Goal: Task Accomplishment & Management: Manage account settings

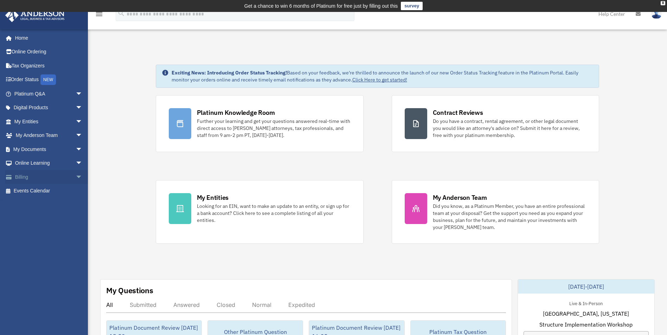
click at [21, 179] on link "Billing arrow_drop_down" at bounding box center [49, 177] width 88 height 14
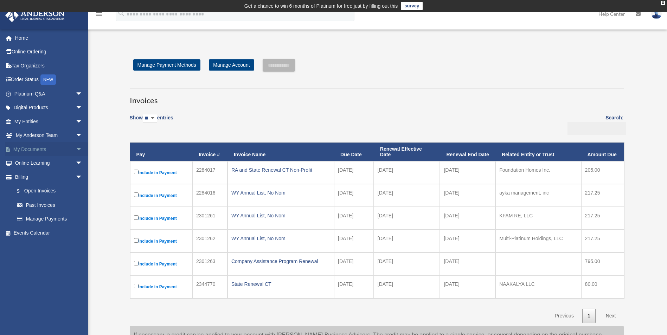
click at [31, 150] on link "My Documents arrow_drop_down" at bounding box center [49, 149] width 88 height 14
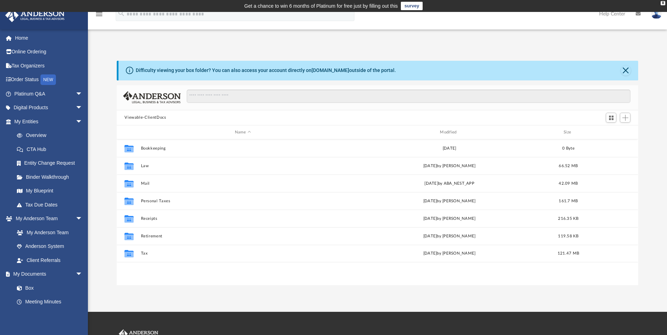
scroll to position [155, 516]
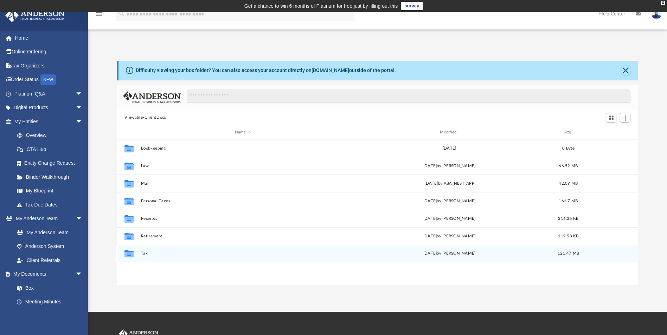
click at [142, 258] on div "Collaborated Folder Tax Thu Oct 2 2025 by Alex Price 121.47 MB" at bounding box center [377, 254] width 521 height 18
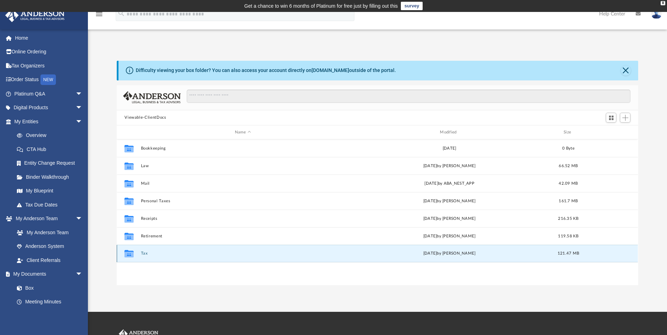
click at [142, 254] on button "Tax" at bounding box center [243, 254] width 204 height 5
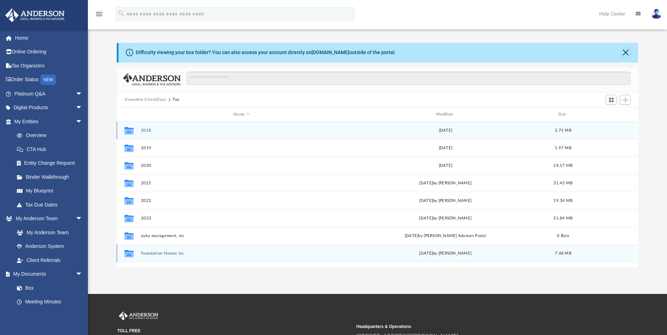
scroll to position [0, 0]
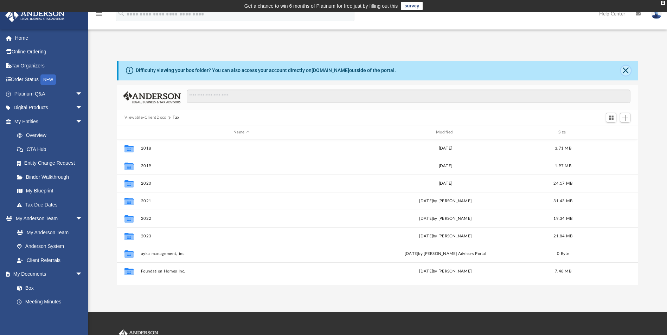
click at [624, 71] on button "Close" at bounding box center [626, 71] width 10 height 10
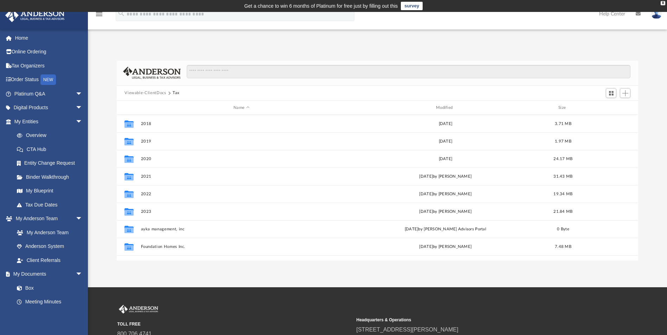
click at [157, 93] on button "Viewable-ClientDocs" at bounding box center [144, 93] width 41 height 6
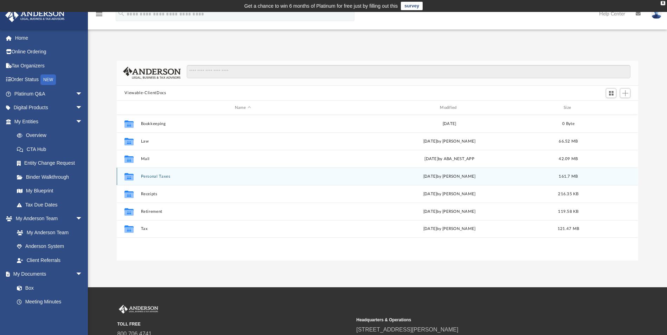
click at [152, 177] on button "Personal Taxes" at bounding box center [243, 176] width 204 height 5
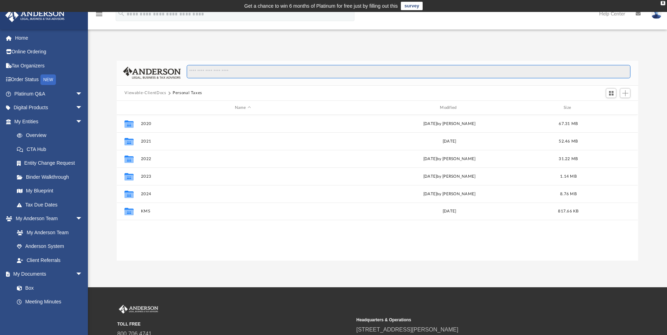
click at [213, 73] on input "Search files and folders" at bounding box center [409, 71] width 444 height 13
click at [213, 71] on input "Search files and folders" at bounding box center [409, 71] width 444 height 13
paste input "**********"
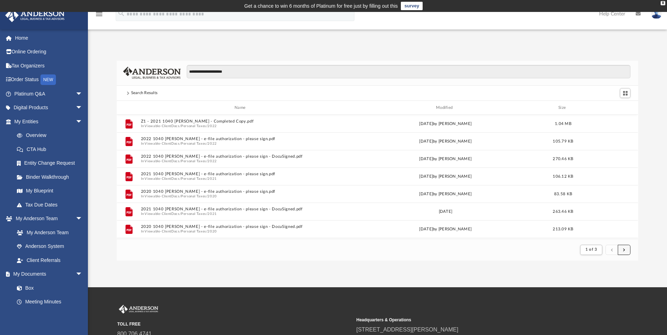
click at [623, 250] on button "submit" at bounding box center [624, 250] width 13 height 10
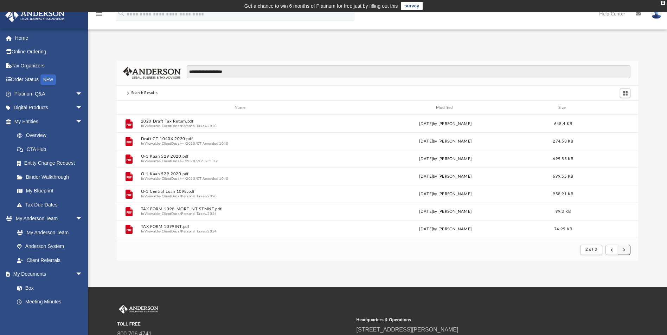
click at [623, 249] on span "submit" at bounding box center [624, 250] width 2 height 4
drag, startPoint x: 209, startPoint y: 72, endPoint x: 293, endPoint y: 78, distance: 84.2
click at [288, 80] on div "**********" at bounding box center [406, 75] width 450 height 20
type input "*********"
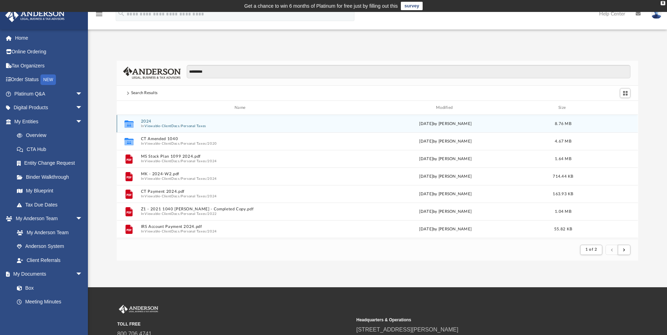
click at [148, 122] on button "2024" at bounding box center [241, 122] width 201 height 5
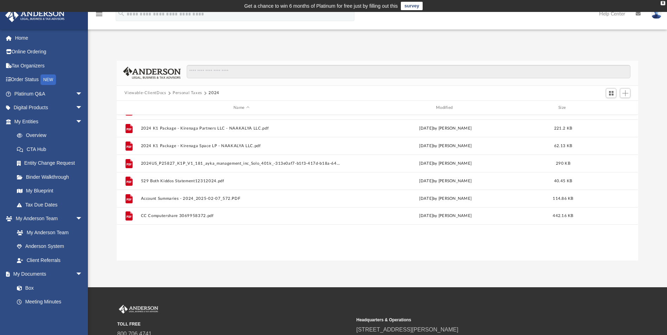
scroll to position [0, 0]
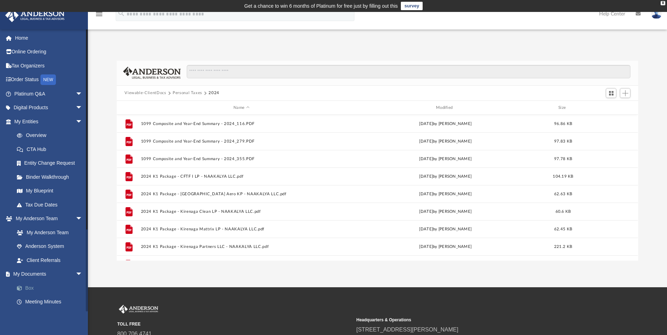
click at [32, 286] on link "Box" at bounding box center [51, 288] width 83 height 14
click at [143, 91] on button "Viewable-ClientDocs" at bounding box center [144, 93] width 41 height 6
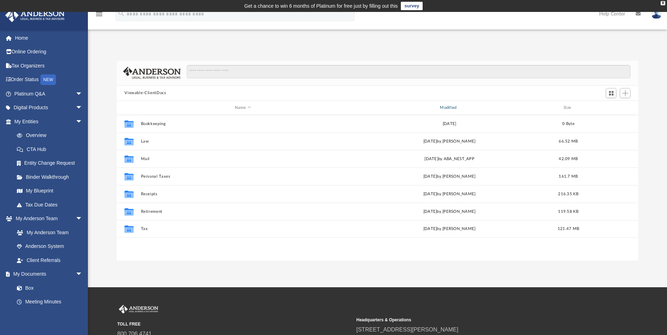
click at [448, 109] on div "Modified" at bounding box center [449, 108] width 204 height 6
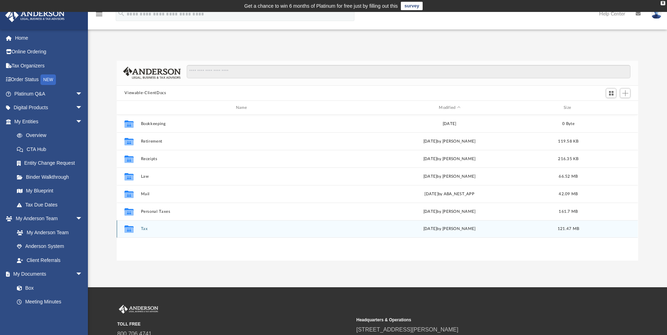
click at [144, 228] on button "Tax" at bounding box center [243, 229] width 204 height 5
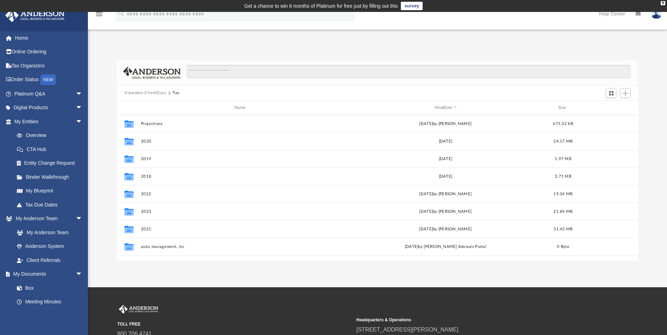
scroll to position [30, 0]
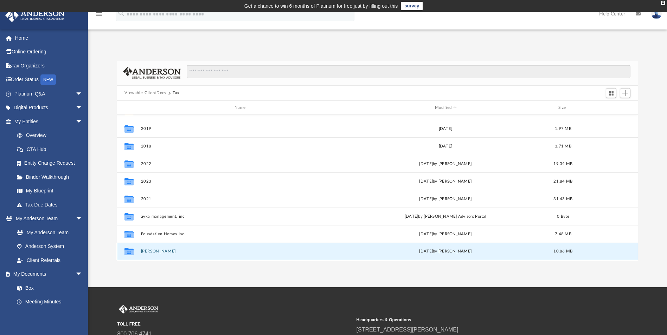
click at [151, 250] on button "[PERSON_NAME]" at bounding box center [241, 252] width 201 height 5
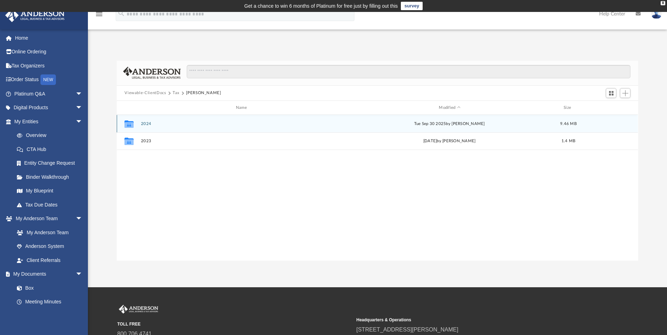
scroll to position [0, 0]
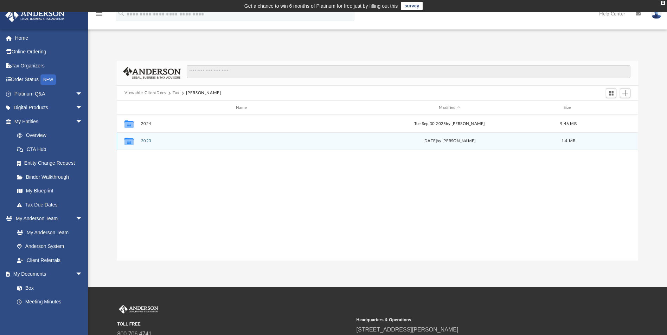
click at [146, 142] on button "2023" at bounding box center [243, 141] width 204 height 5
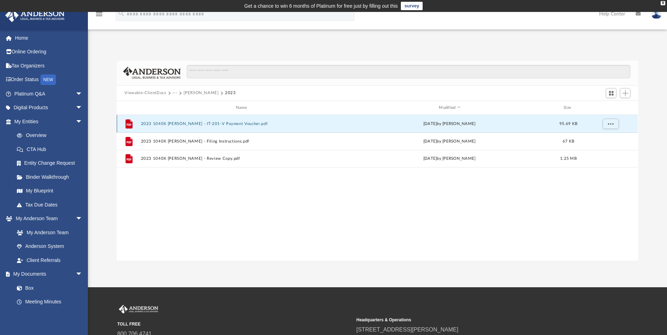
click at [189, 123] on button "2023 1040X [PERSON_NAME] - IT-201-V Payment Voucher.pdf" at bounding box center [243, 124] width 204 height 5
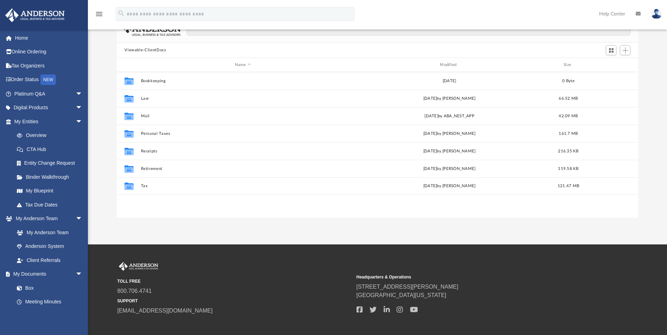
scroll to position [67, 0]
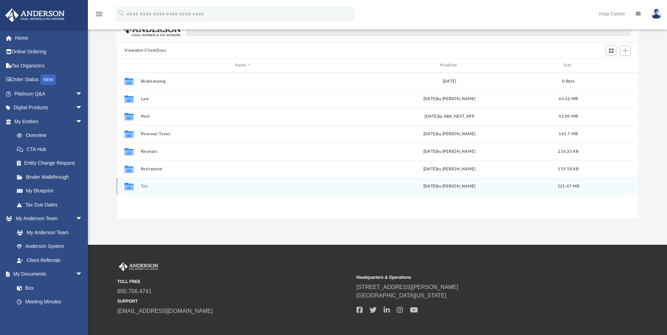
click at [145, 186] on button "Tax" at bounding box center [243, 187] width 204 height 5
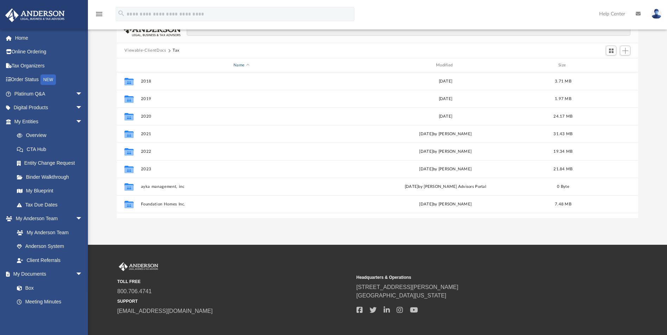
click at [251, 65] on div "Name" at bounding box center [241, 65] width 201 height 6
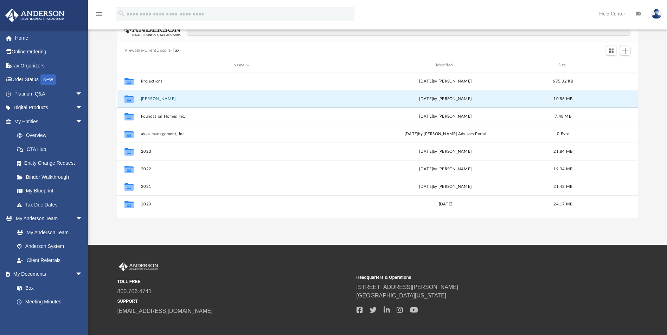
click at [159, 100] on button "[PERSON_NAME]" at bounding box center [241, 99] width 201 height 5
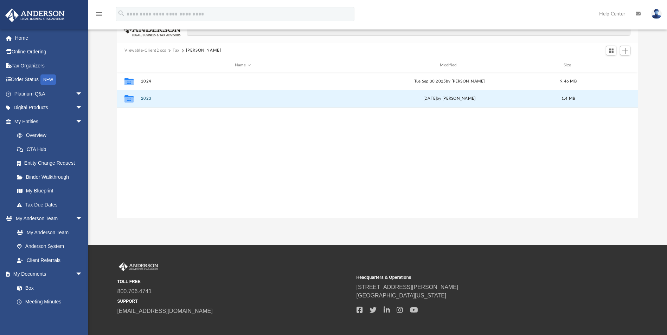
click at [142, 98] on button "2023" at bounding box center [243, 99] width 204 height 5
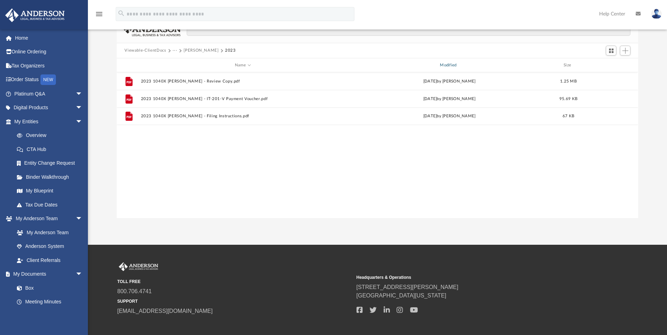
click at [446, 64] on div "Modified" at bounding box center [449, 65] width 204 height 6
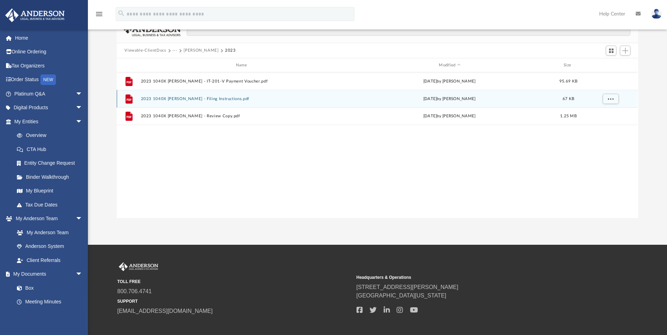
click at [168, 98] on button "2023 1040X [PERSON_NAME] - Filing Instructions.pdf" at bounding box center [243, 99] width 204 height 5
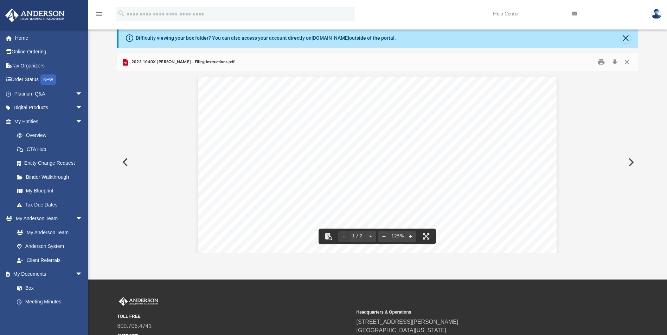
scroll to position [0, 0]
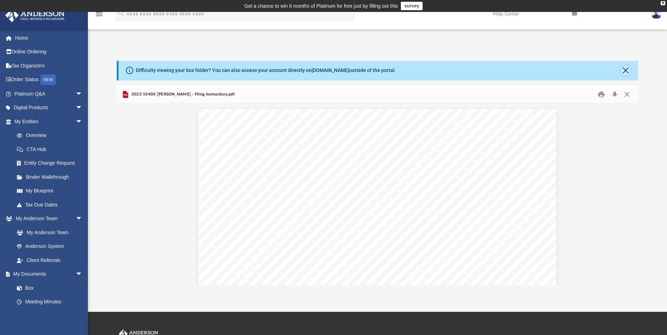
click at [626, 71] on button "Close" at bounding box center [626, 71] width 10 height 10
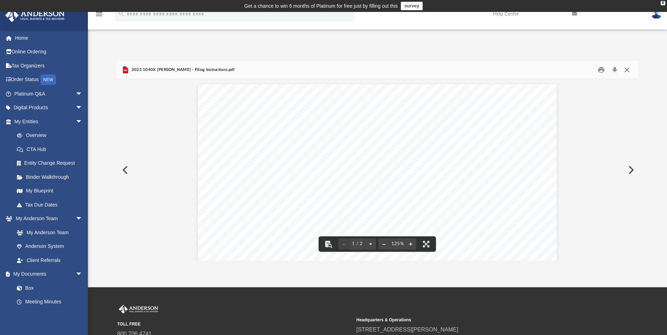
click at [627, 71] on button "Close" at bounding box center [627, 69] width 13 height 11
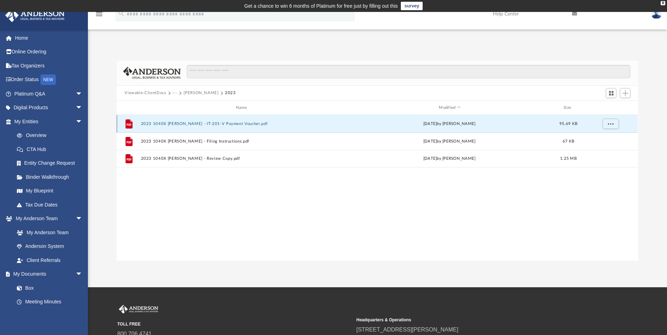
click at [183, 124] on button "2023 1040X [PERSON_NAME] - IT-201-V Payment Voucher.pdf" at bounding box center [243, 124] width 204 height 5
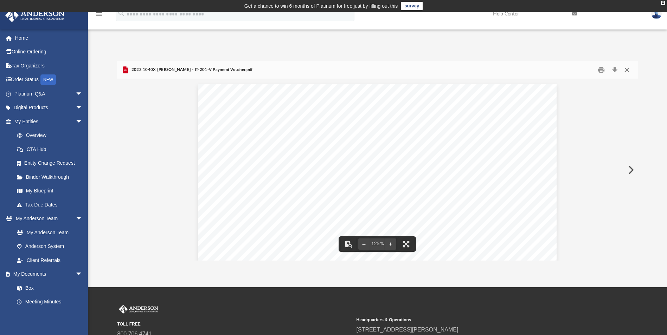
click at [627, 69] on button "Close" at bounding box center [627, 69] width 13 height 11
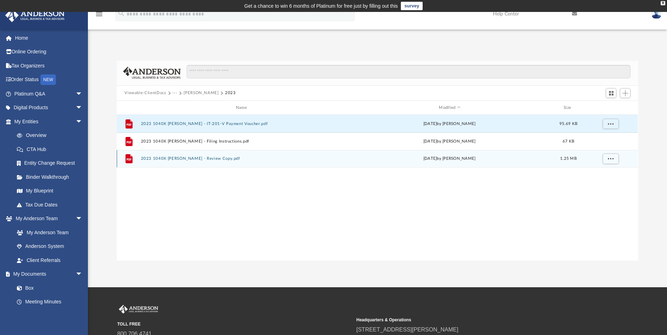
click at [180, 157] on button "2023 1040X [PERSON_NAME] - Review Copy.pdf" at bounding box center [243, 159] width 204 height 5
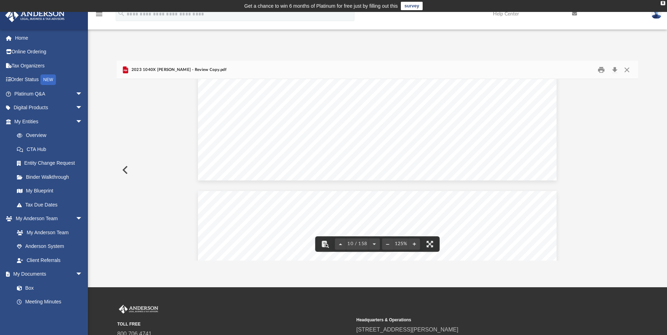
scroll to position [4536, 0]
click at [627, 71] on button "Close" at bounding box center [627, 69] width 13 height 11
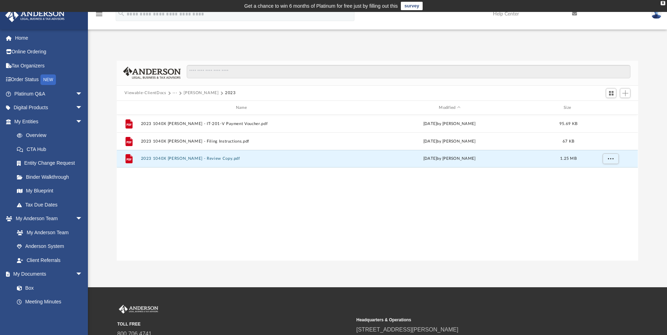
click at [195, 91] on button "[PERSON_NAME]" at bounding box center [201, 93] width 35 height 6
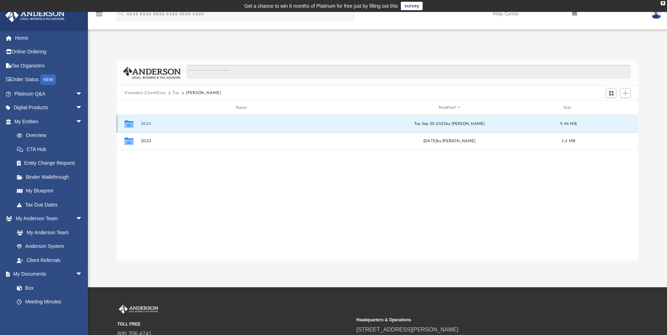
click at [146, 124] on button "2024" at bounding box center [243, 124] width 204 height 5
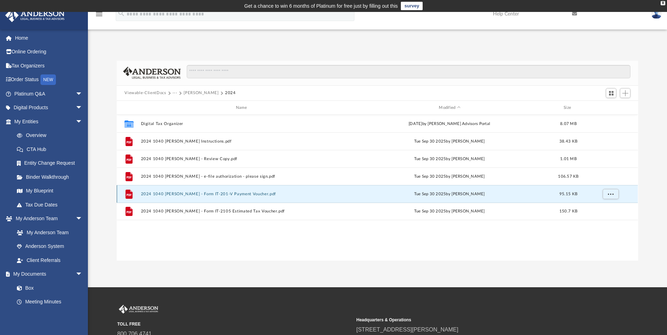
click at [205, 196] on button "2024 1040 [PERSON_NAME] - Form IT-201-V Payment Voucher.pdf" at bounding box center [243, 194] width 204 height 5
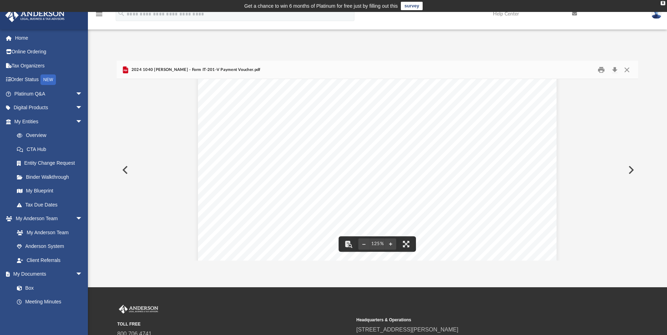
scroll to position [0, 0]
click at [626, 68] on button "Close" at bounding box center [627, 69] width 13 height 11
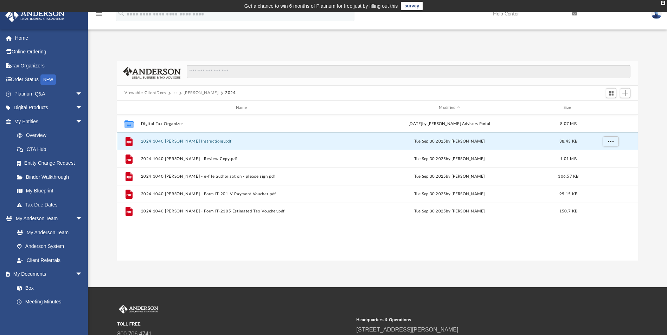
click at [172, 142] on button "2024 1040 [PERSON_NAME] Instructions.pdf" at bounding box center [243, 141] width 204 height 5
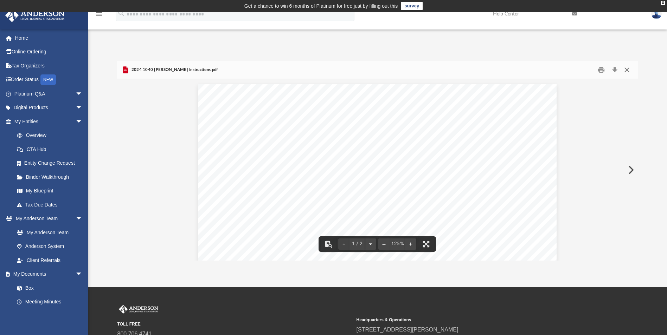
click at [627, 70] on button "Close" at bounding box center [627, 69] width 13 height 11
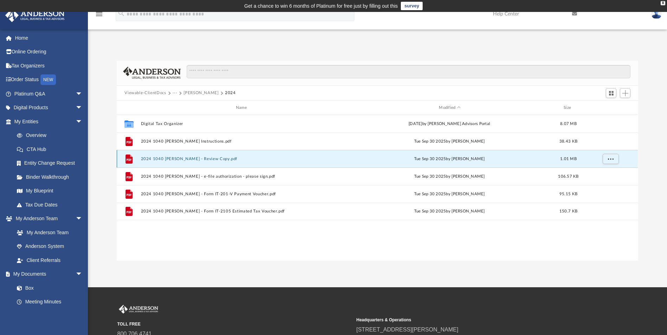
click at [209, 158] on button "2024 1040 [PERSON_NAME] - Review Copy.pdf" at bounding box center [243, 159] width 204 height 5
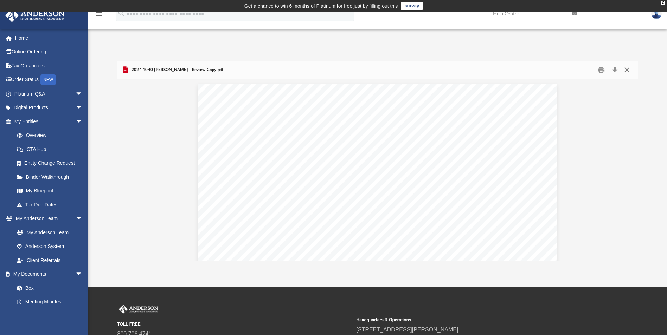
click at [625, 70] on button "Close" at bounding box center [627, 69] width 13 height 11
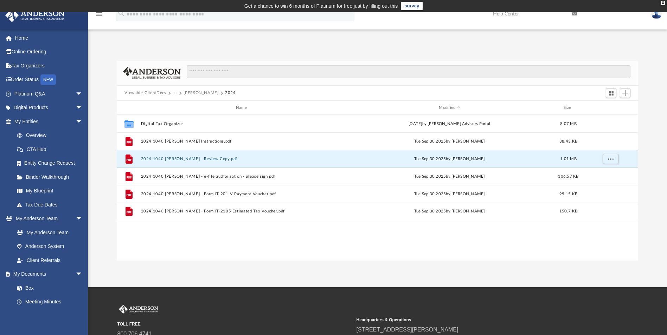
click at [196, 94] on button "[PERSON_NAME]" at bounding box center [201, 93] width 35 height 6
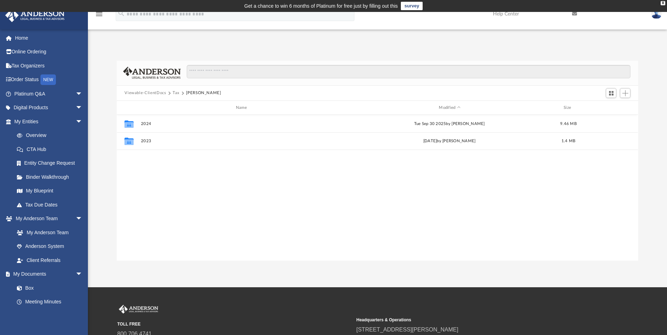
click at [148, 93] on button "Viewable-ClientDocs" at bounding box center [144, 93] width 41 height 6
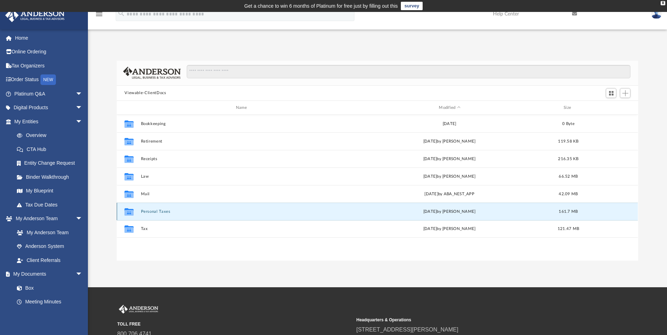
click at [156, 212] on button "Personal Taxes" at bounding box center [243, 212] width 204 height 5
click at [146, 211] on button "2024" at bounding box center [243, 212] width 204 height 5
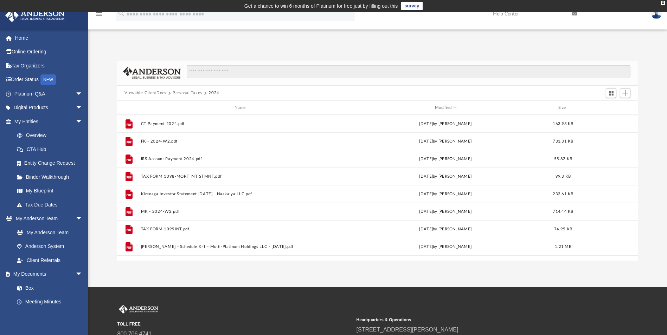
scroll to position [211, 0]
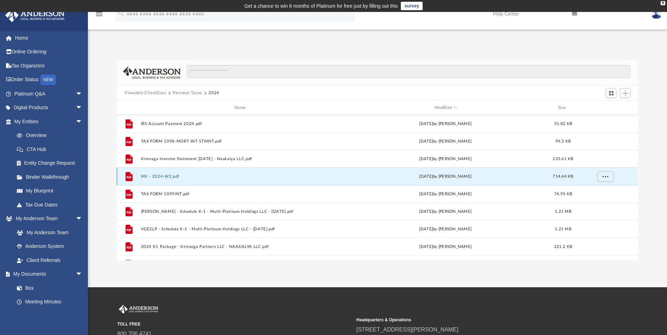
click at [160, 175] on button "MK - 2024-W2.pdf" at bounding box center [241, 176] width 201 height 5
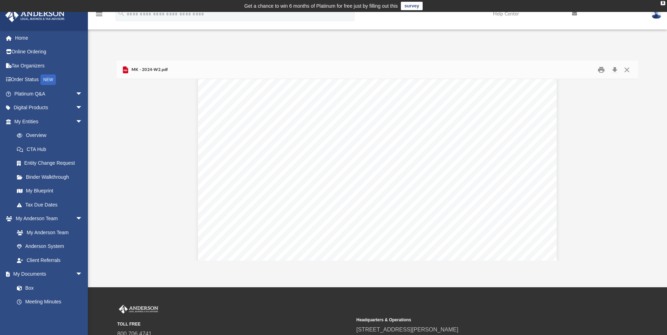
scroll to position [0, 0]
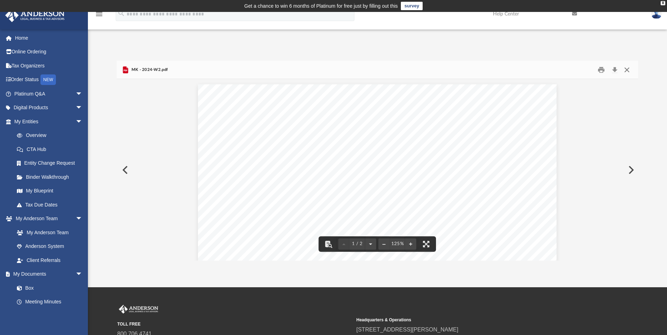
click at [627, 68] on button "Close" at bounding box center [627, 69] width 13 height 11
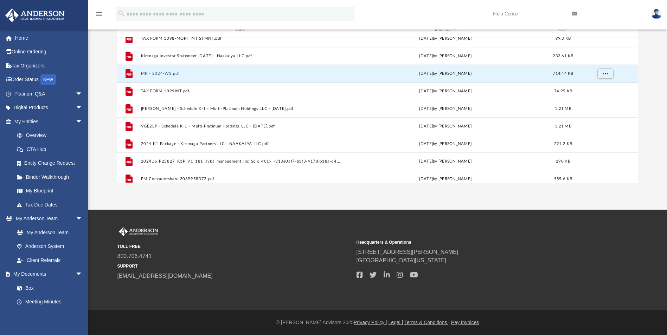
scroll to position [224, 0]
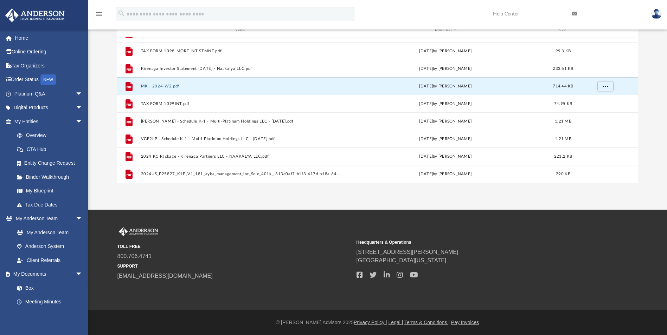
click at [160, 87] on button "MK - 2024-W2.pdf" at bounding box center [241, 86] width 201 height 5
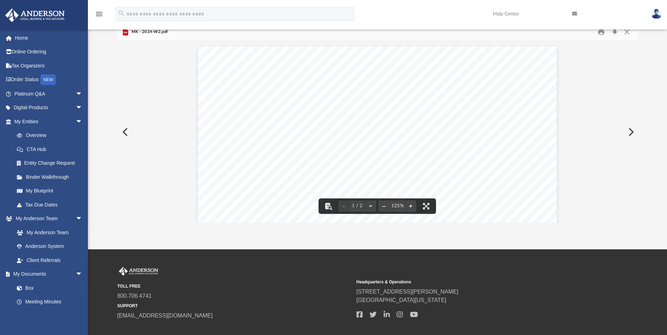
scroll to position [0, 0]
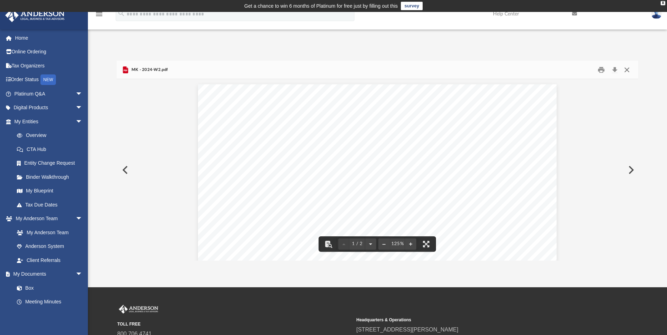
click at [627, 71] on button "Close" at bounding box center [627, 69] width 13 height 11
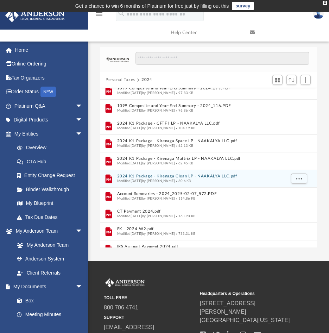
scroll to position [70, 0]
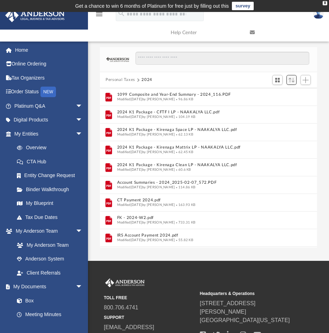
click at [290, 79] on span "Sort" at bounding box center [291, 80] width 6 height 5
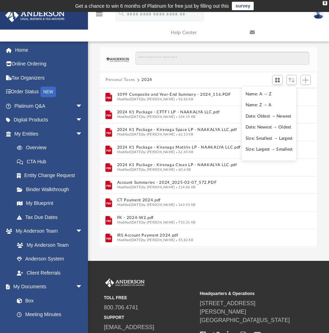
click at [256, 117] on li "Date: Oldest → Newest" at bounding box center [268, 116] width 47 height 7
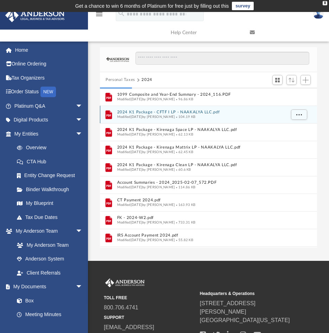
scroll to position [193, 0]
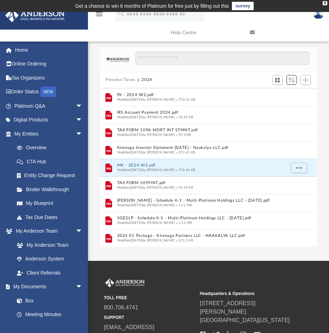
click at [291, 79] on span "Sort" at bounding box center [291, 80] width 6 height 5
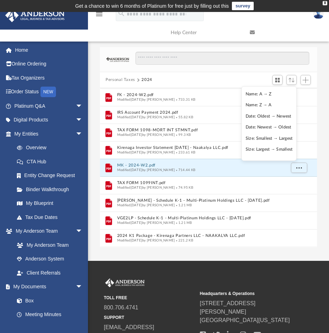
click at [256, 94] on li "Name: A → Z" at bounding box center [268, 93] width 47 height 7
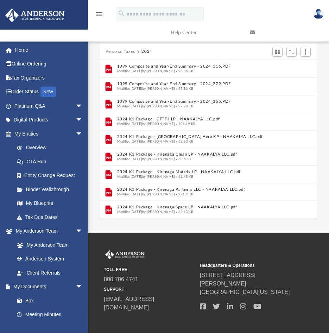
scroll to position [0, 0]
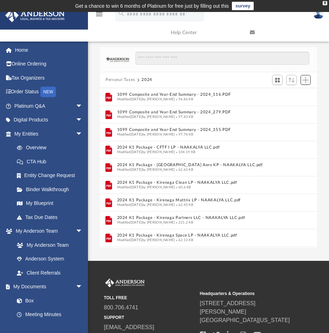
click at [304, 79] on span "Add" at bounding box center [305, 80] width 6 height 6
click at [290, 94] on li "Upload" at bounding box center [295, 93] width 23 height 7
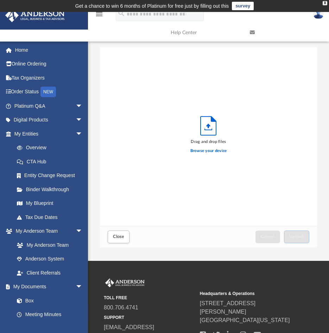
scroll to position [173, 211]
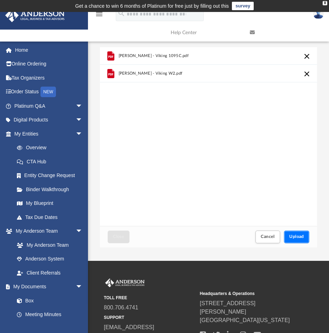
click at [299, 238] on span "Upload" at bounding box center [296, 236] width 15 height 4
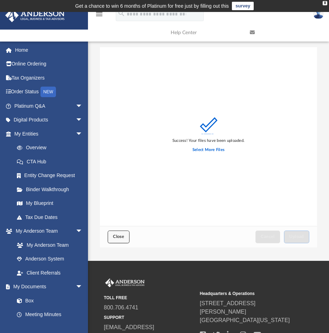
click at [118, 235] on span "Close" at bounding box center [118, 236] width 11 height 4
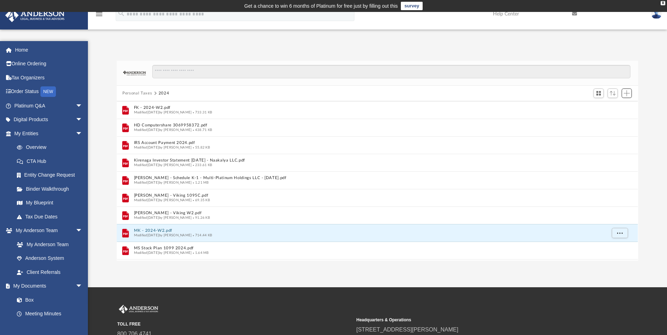
scroll to position [155, 516]
